Goal: Task Accomplishment & Management: Complete application form

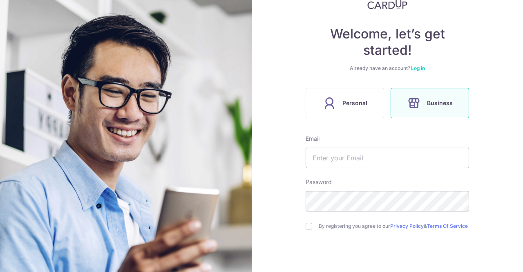
scroll to position [108, 0]
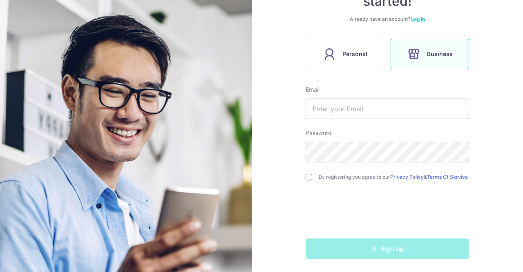
click at [305, 177] on input "checkbox" at bounding box center [308, 177] width 7 height 7
checkbox input "true"
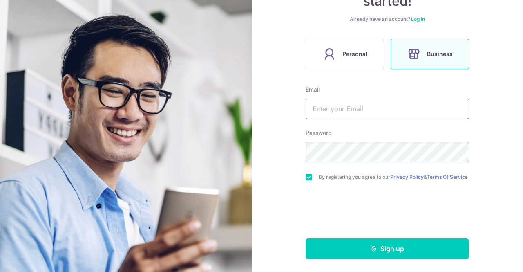
click at [333, 108] on input "text" at bounding box center [386, 108] width 163 height 20
click at [369, 109] on input "text" at bounding box center [386, 108] width 163 height 20
type input "[EMAIL_ADDRESS][DOMAIN_NAME]"
click at [276, 149] on div "Welcome, let’s get started! Already have an account? Log in Personal Business E…" at bounding box center [387, 136] width 271 height 272
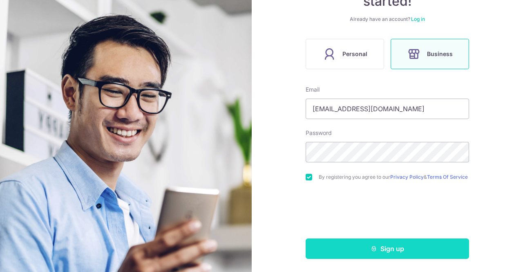
click at [358, 245] on button "Sign up" at bounding box center [386, 248] width 163 height 20
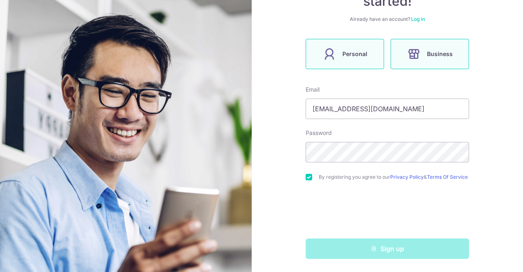
click at [351, 49] on span "Personal" at bounding box center [354, 54] width 25 height 10
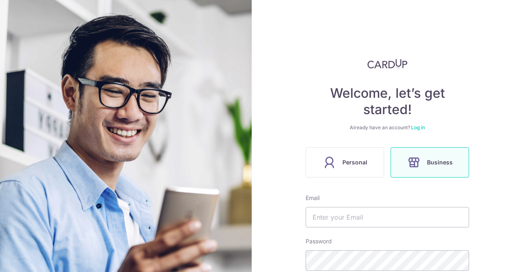
scroll to position [107, 0]
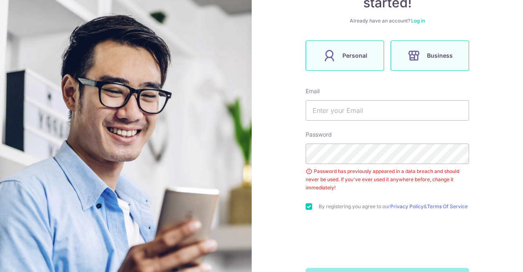
click at [356, 44] on label "Personal" at bounding box center [344, 55] width 78 height 30
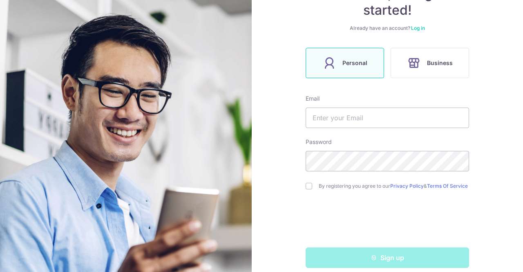
scroll to position [102, 0]
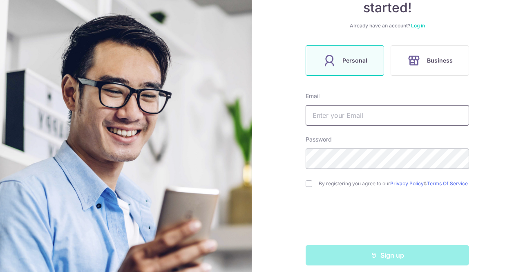
click at [341, 116] on input "text" at bounding box center [386, 115] width 163 height 20
type input "[EMAIL_ADDRESS][DOMAIN_NAME]"
click at [310, 186] on input "checkbox" at bounding box center [308, 183] width 7 height 7
checkbox input "true"
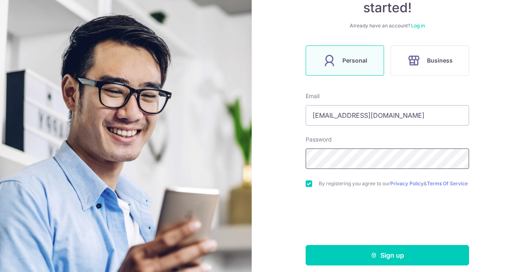
click at [271, 175] on div "Welcome, let’s get started! Already have an account? Log in Personal Business E…" at bounding box center [387, 136] width 271 height 272
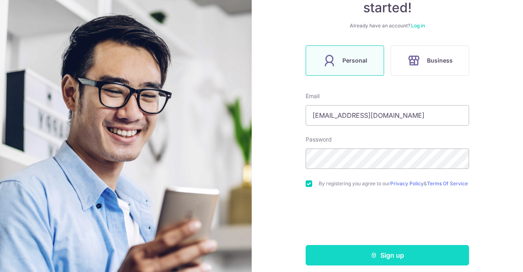
click at [383, 257] on button "Sign up" at bounding box center [386, 255] width 163 height 20
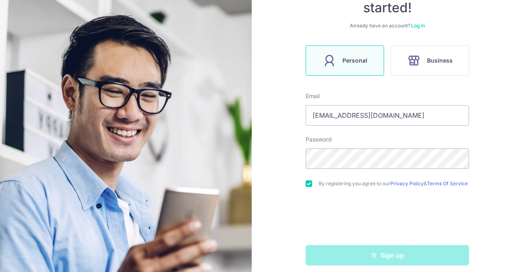
scroll to position [111, 0]
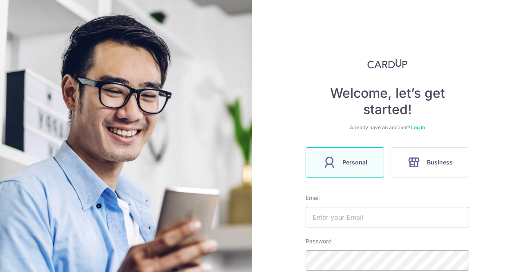
scroll to position [138, 0]
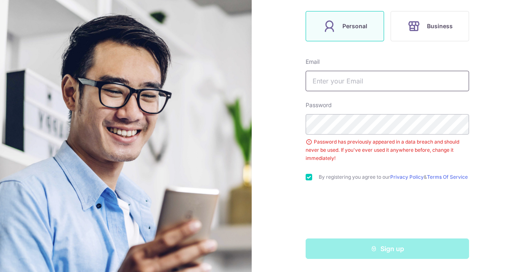
click at [383, 72] on input "text" at bounding box center [386, 81] width 163 height 20
type input "[EMAIL_ADDRESS][DOMAIN_NAME]"
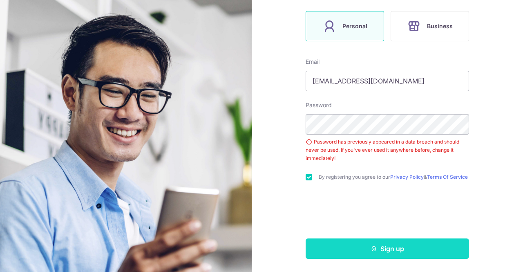
click at [358, 242] on button "Sign up" at bounding box center [386, 248] width 163 height 20
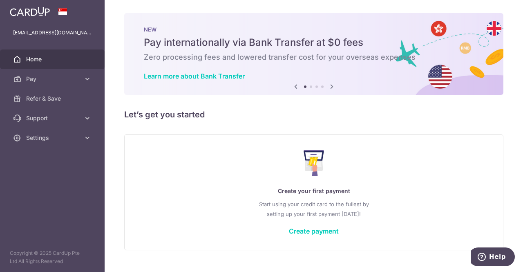
scroll to position [16, 0]
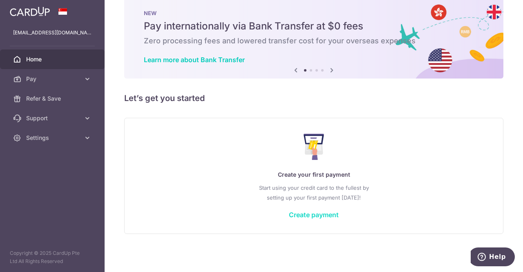
click at [305, 215] on link "Create payment" at bounding box center [314, 214] width 50 height 8
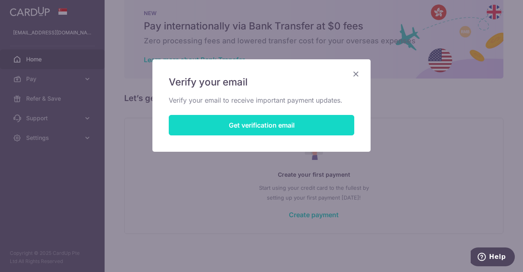
click at [292, 124] on button "Get verification email" at bounding box center [261, 125] width 185 height 20
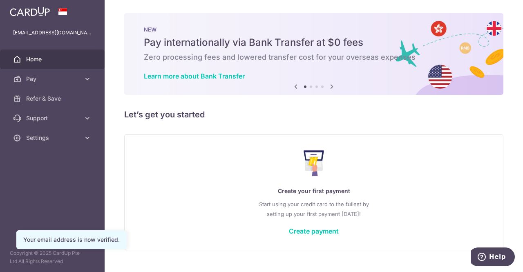
scroll to position [16, 0]
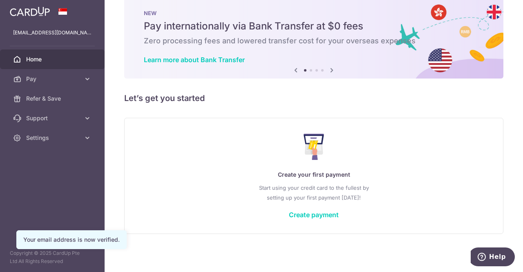
click at [327, 209] on div "Create your first payment Start using your credit card to the fullest by settin…" at bounding box center [313, 175] width 359 height 97
click at [325, 212] on link "Create payment" at bounding box center [314, 214] width 50 height 8
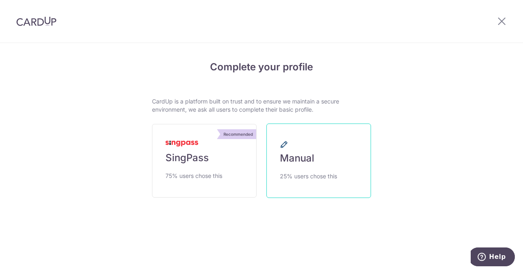
click at [321, 169] on link "Manual 25% users chose this" at bounding box center [318, 160] width 105 height 74
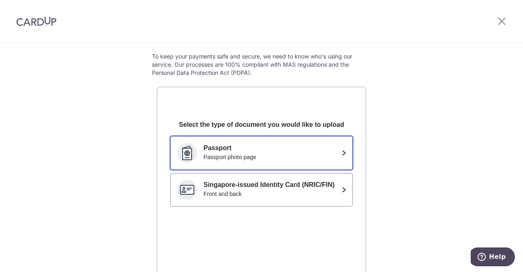
scroll to position [44, 0]
click at [294, 156] on div "Passport photo page" at bounding box center [270, 157] width 135 height 8
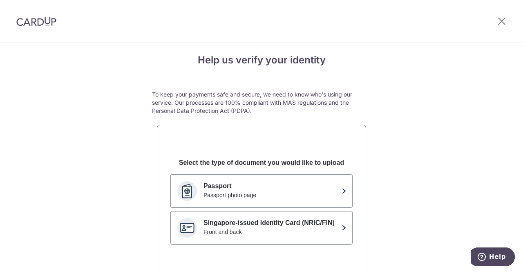
scroll to position [49, 0]
